Goal: Check status: Check status

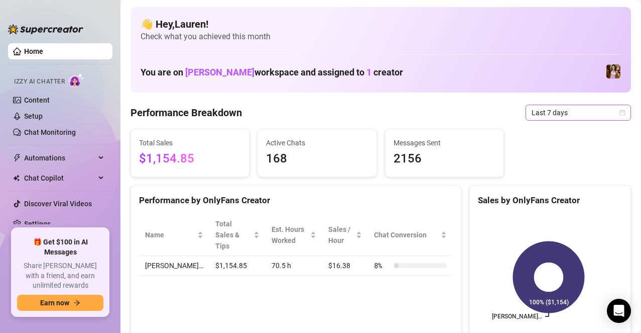
click at [619, 116] on div "Last 7 days" at bounding box center [578, 112] width 105 height 16
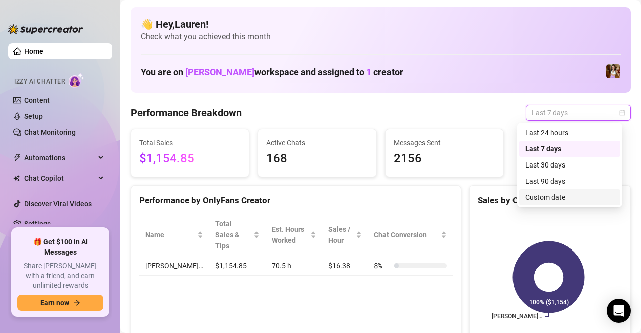
click at [567, 193] on div "Custom date" at bounding box center [569, 196] width 89 height 11
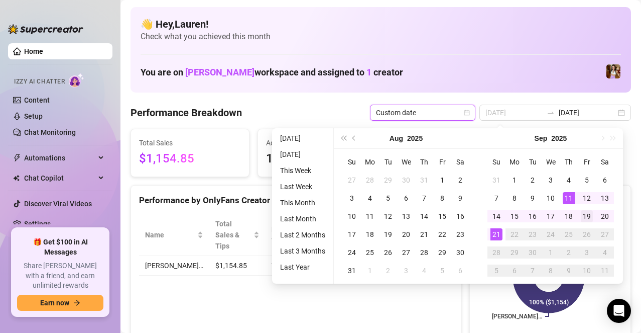
type input "[DATE]"
click at [588, 214] on div "19" at bounding box center [587, 216] width 12 height 12
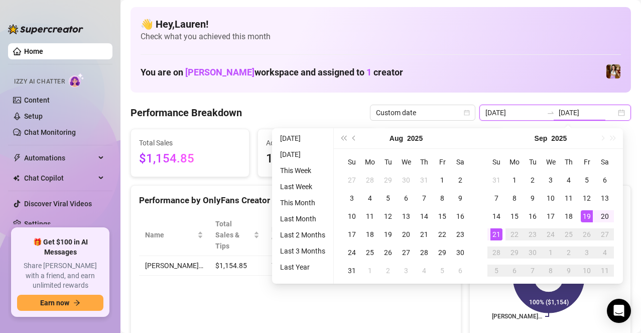
type input "2025-09-21"
click at [498, 233] on div "21" at bounding box center [497, 234] width 12 height 12
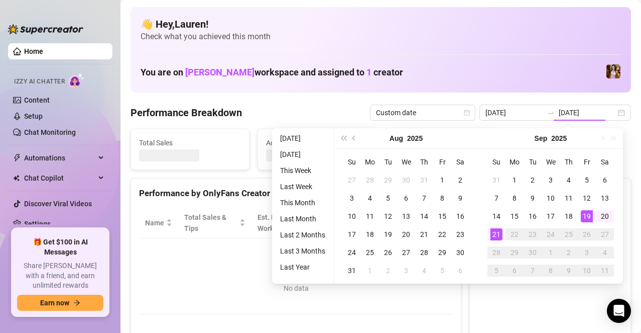
type input "[DATE]"
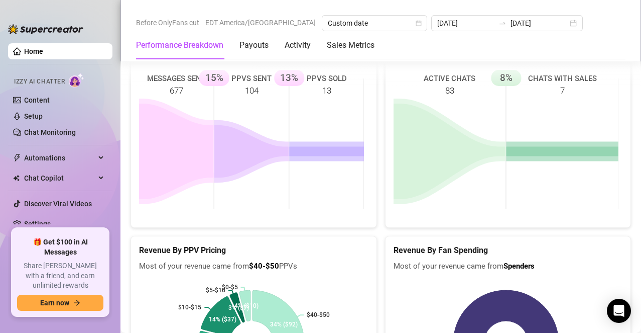
scroll to position [1507, 0]
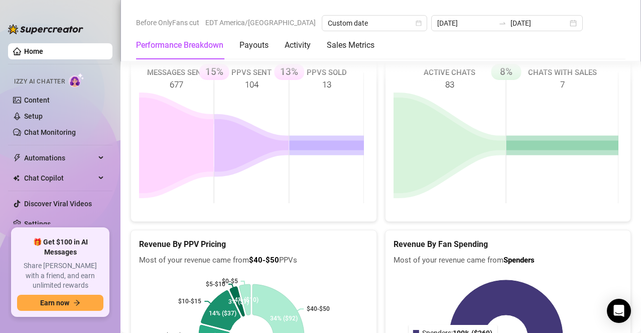
click at [450, 280] on icon at bounding box center [507, 337] width 114 height 114
click at [426, 274] on rect at bounding box center [506, 337] width 225 height 126
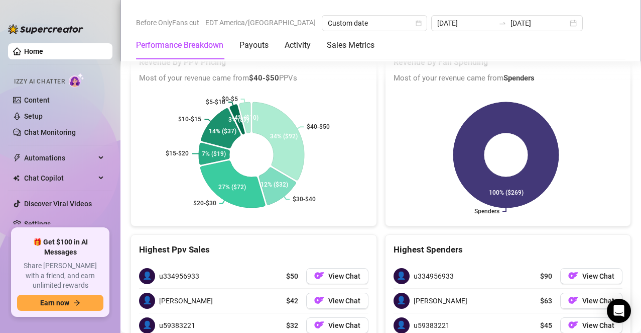
scroll to position [1709, 0]
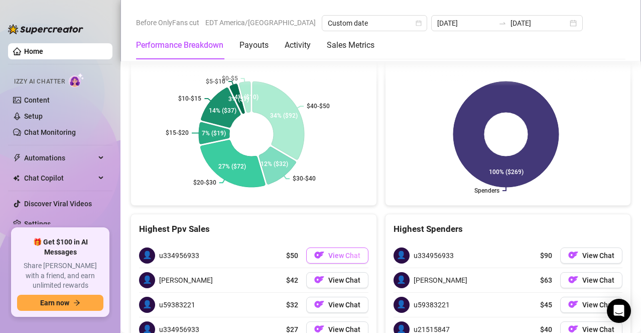
click at [325, 247] on button "View Chat" at bounding box center [337, 255] width 62 height 16
click at [330, 251] on span "View Chat" at bounding box center [344, 255] width 32 height 8
